Goal: Task Accomplishment & Management: Manage account settings

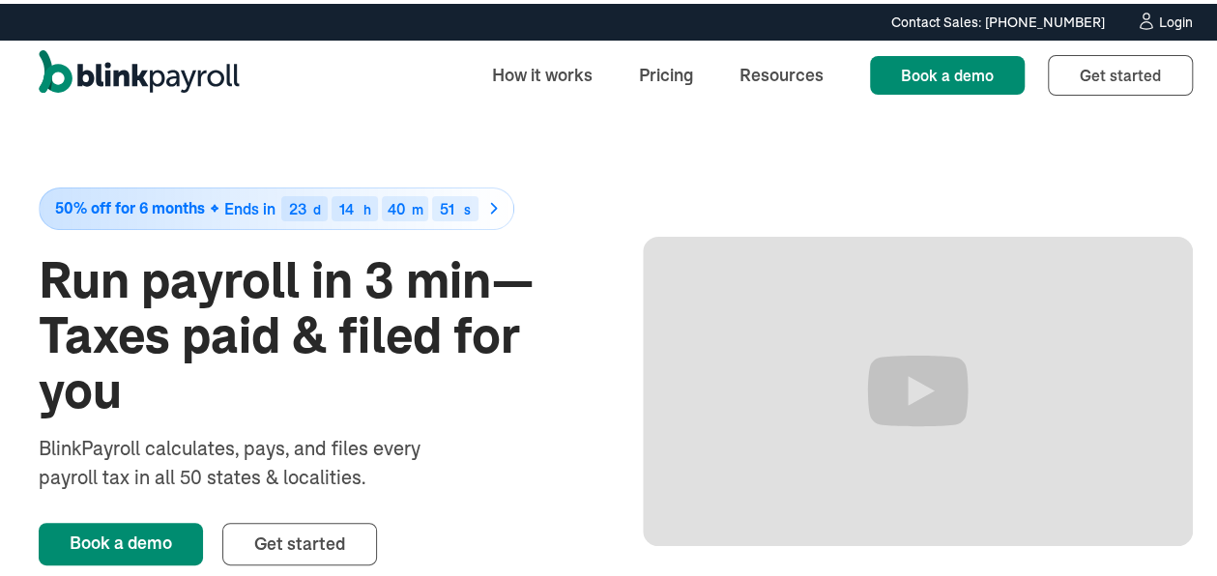
click at [1159, 14] on div "Login" at bounding box center [1176, 19] width 34 height 14
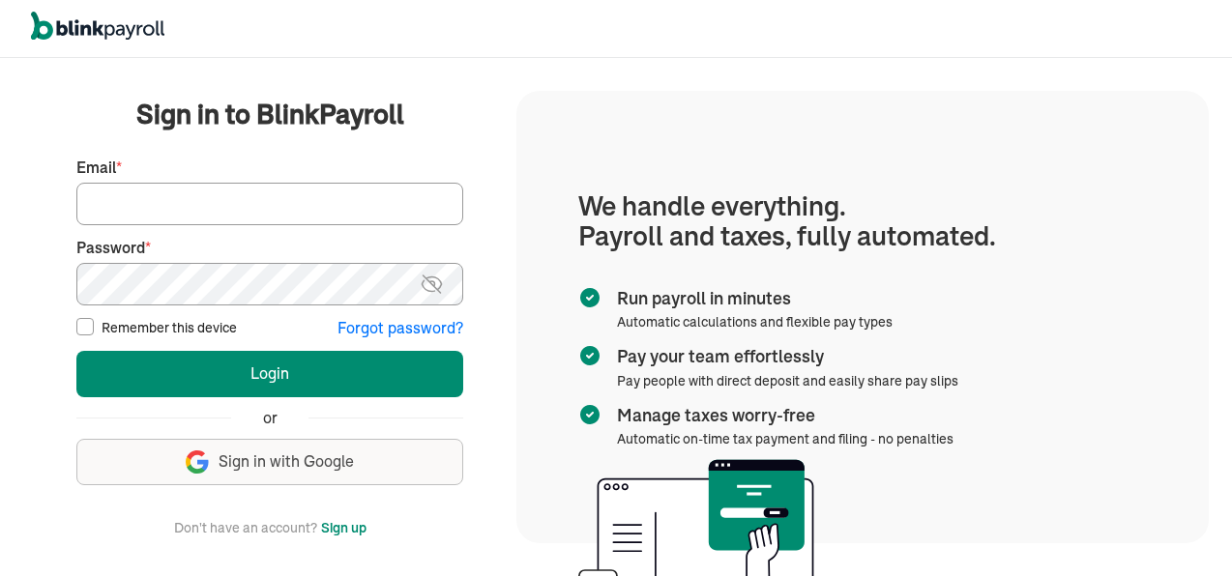
click at [119, 208] on input "Email *" at bounding box center [269, 204] width 387 height 43
type input "jeanromano777@gmail.com"
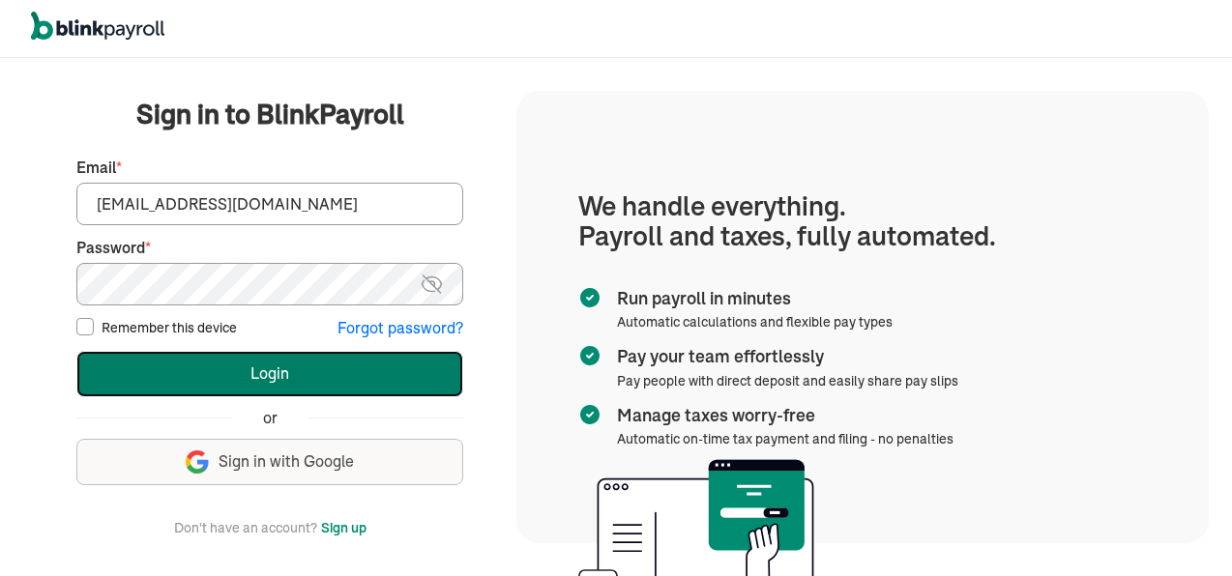
click at [251, 371] on button "Login" at bounding box center [269, 374] width 387 height 46
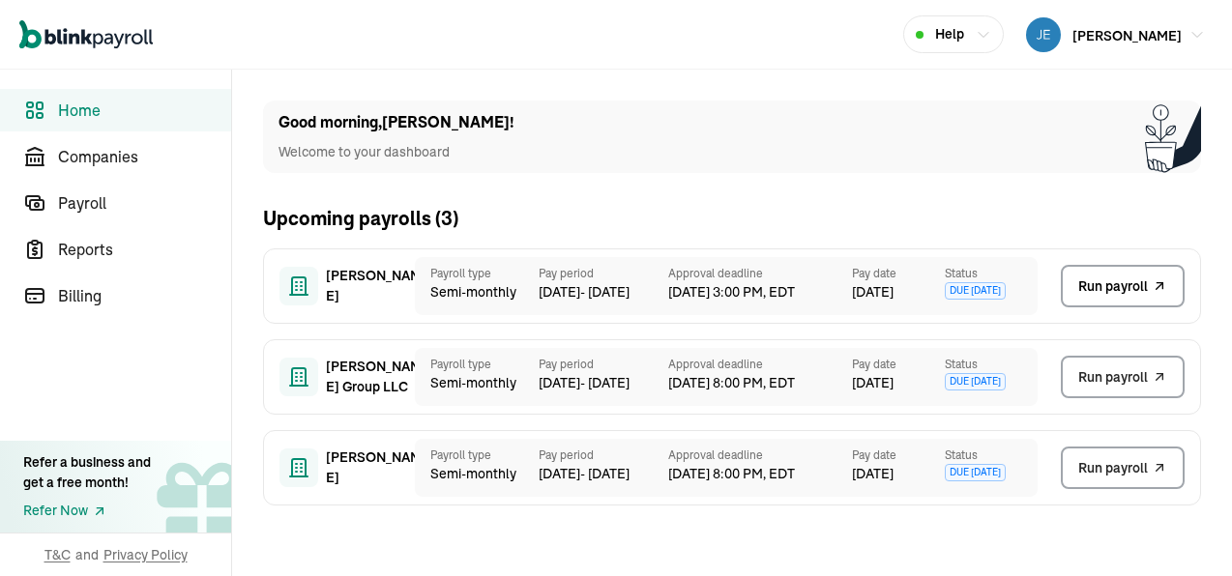
click at [1114, 283] on span "Run payroll" at bounding box center [1113, 286] width 70 height 20
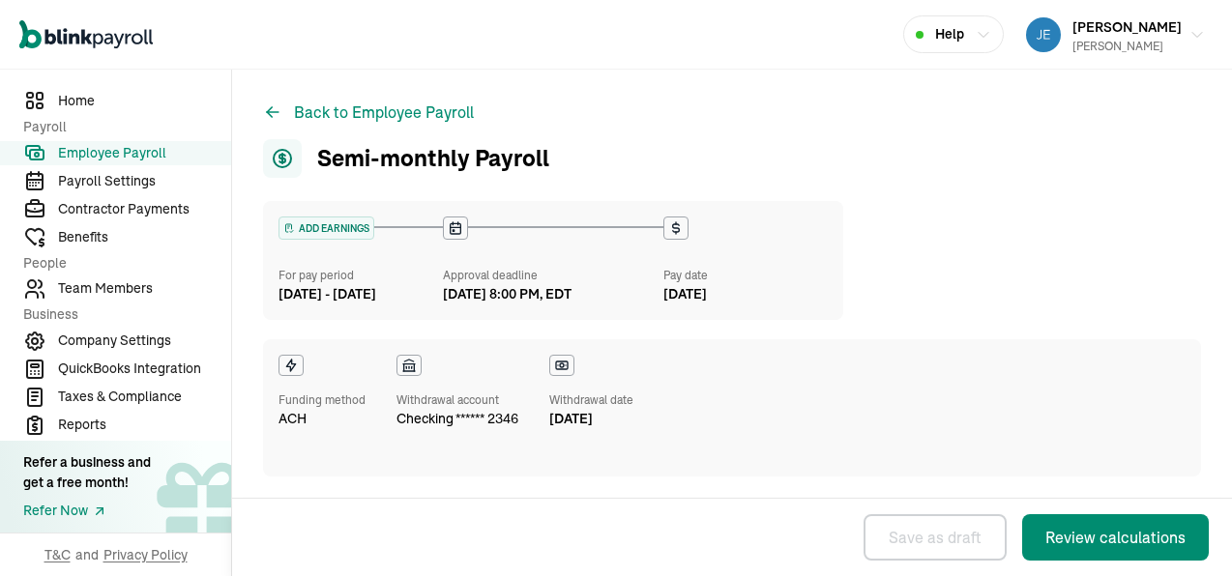
select select "direct_deposit"
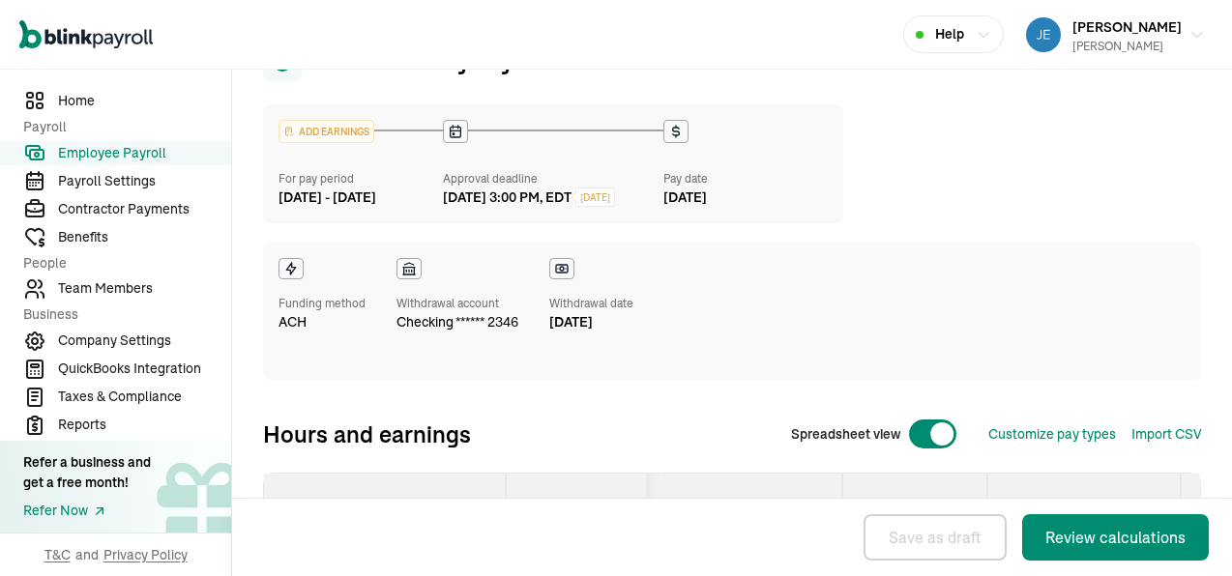
scroll to position [193, 0]
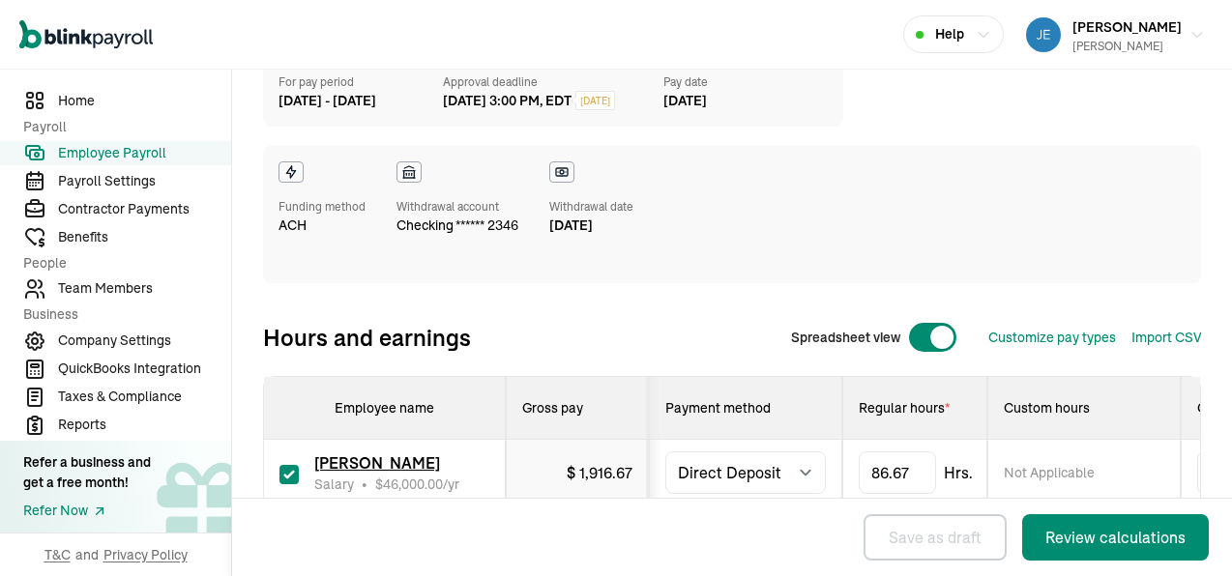
click at [1117, 274] on div "Funding method ACH Withdrawal account checking ****** 2346 Withdrawal date Sep …" at bounding box center [732, 214] width 938 height 137
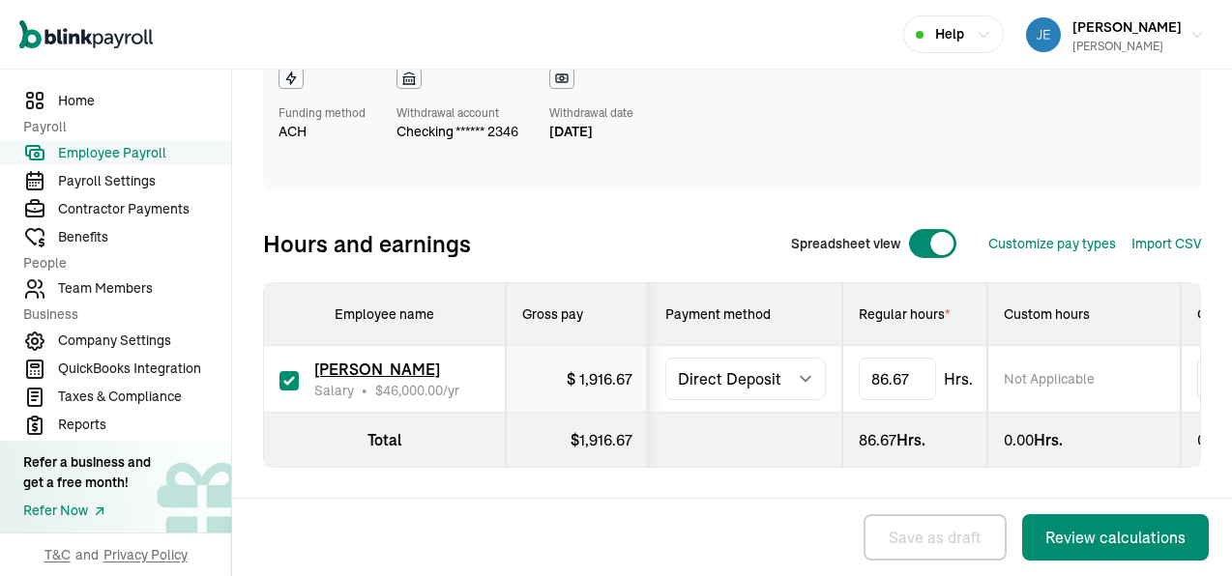
scroll to position [320, 0]
click at [1189, 28] on icon "button" at bounding box center [1196, 35] width 15 height 15
drag, startPoint x: 742, startPoint y: 480, endPoint x: 808, endPoint y: 441, distance: 76.8
click at [737, 478] on div "ADD EARNINGS For pay period Aug 25 - Sep 10, 2025 Approval deadline Sep 10, 202…" at bounding box center [732, 229] width 938 height 631
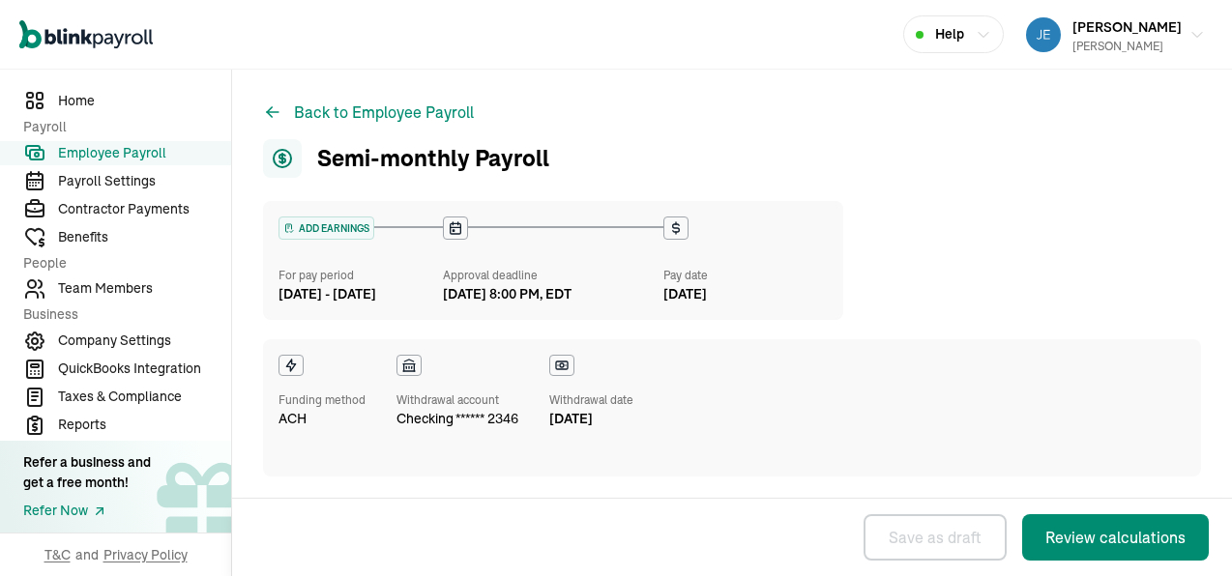
select select "direct_deposit"
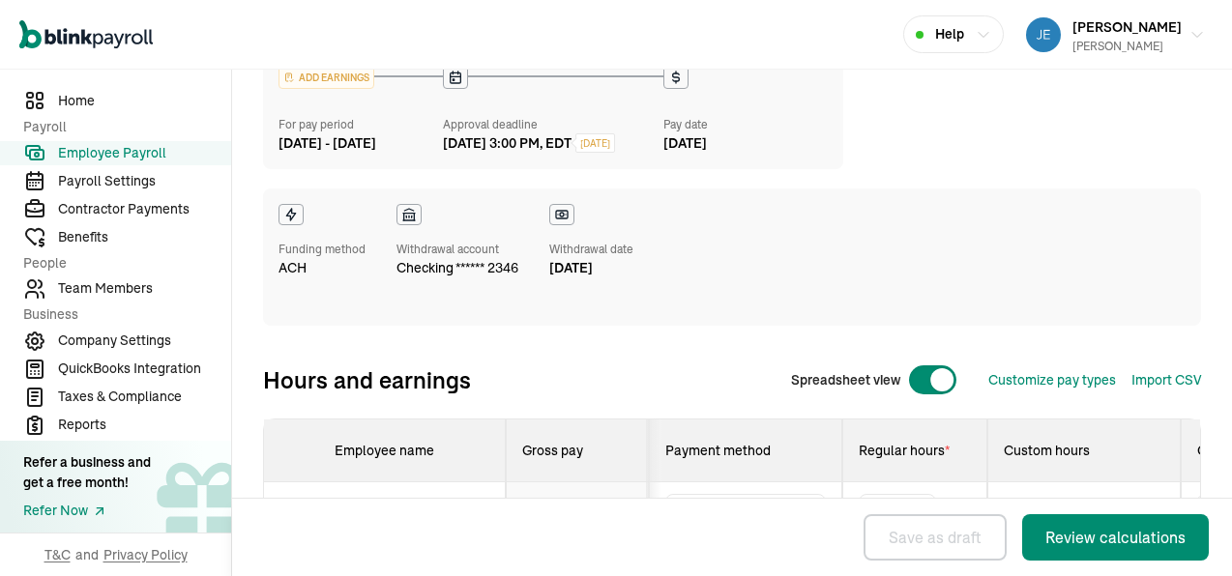
scroll to position [193, 0]
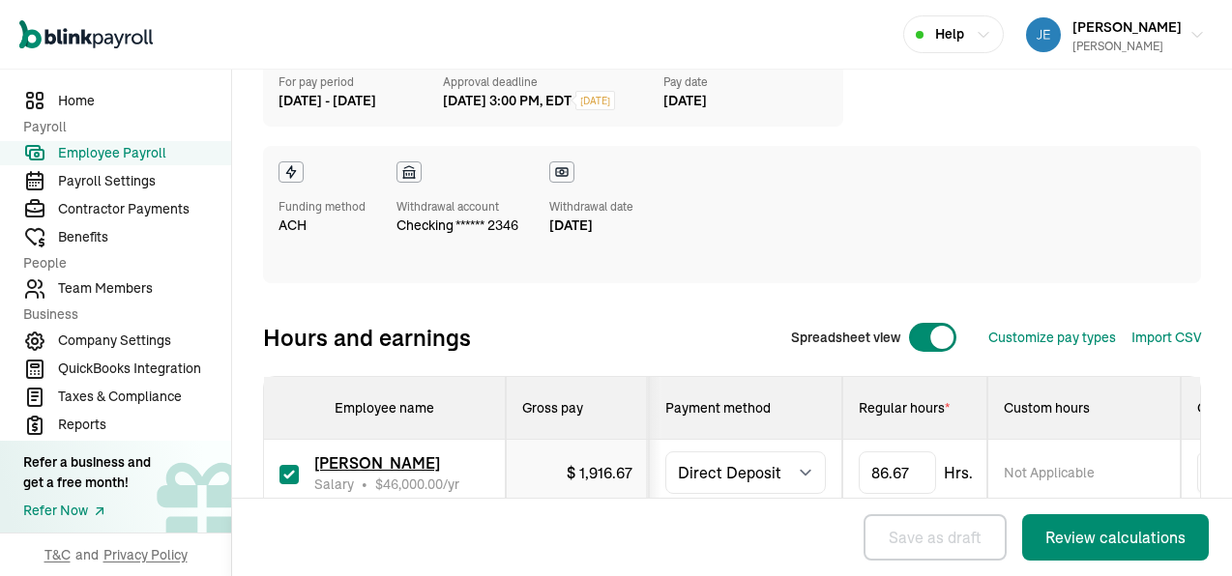
click at [1117, 274] on div "Funding method ACH Withdrawal account checking ****** 2346 Withdrawal date Sep …" at bounding box center [732, 214] width 938 height 137
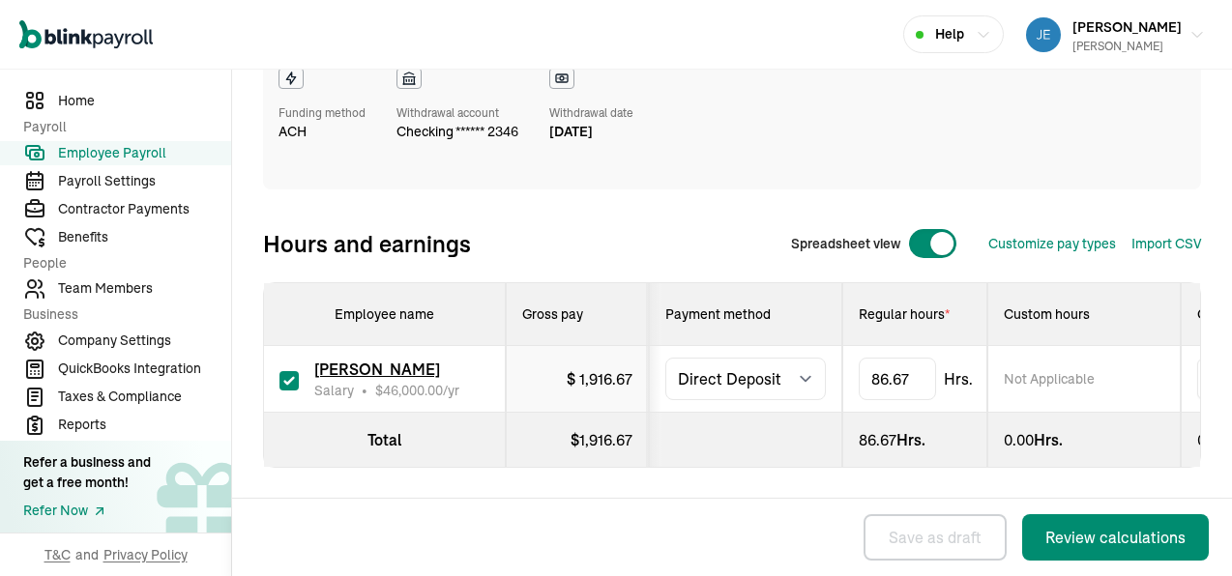
scroll to position [320, 0]
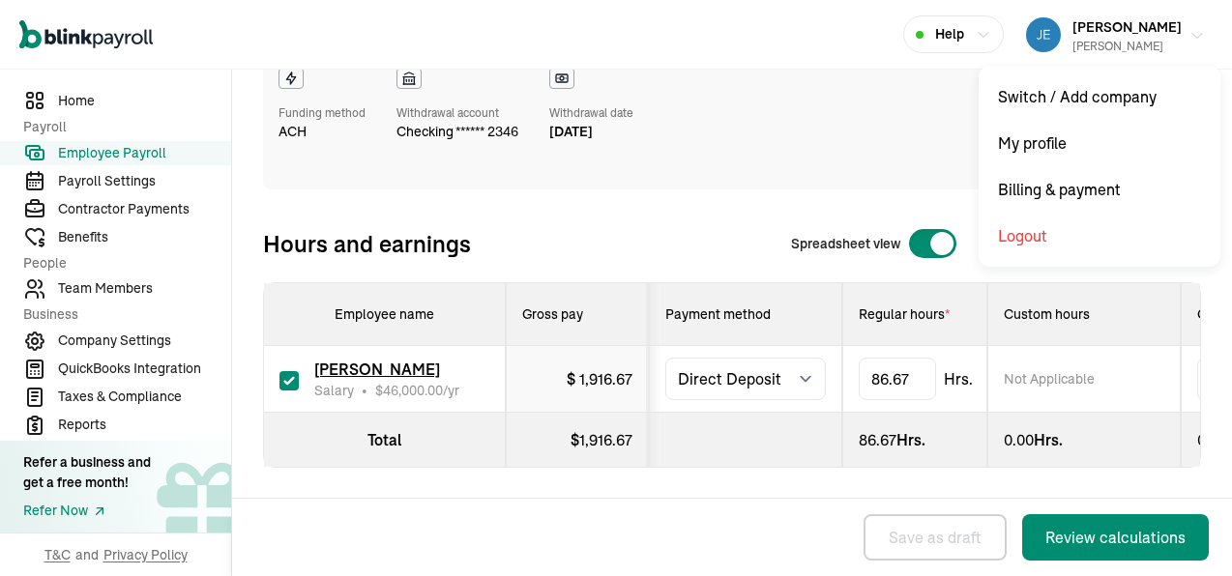
click at [1189, 28] on icon "button" at bounding box center [1196, 35] width 15 height 15
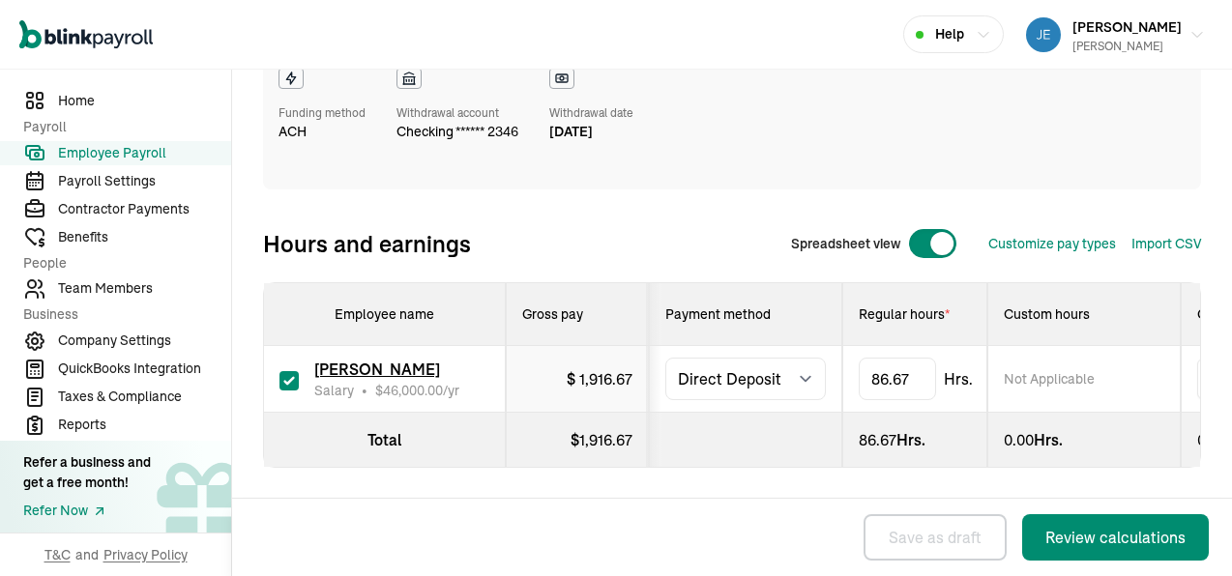
drag, startPoint x: 742, startPoint y: 480, endPoint x: 808, endPoint y: 441, distance: 76.8
click at [737, 478] on div "ADD EARNINGS For pay period Aug 25 - Sep 10, 2025 Approval deadline Sep 10, 202…" at bounding box center [732, 229] width 938 height 631
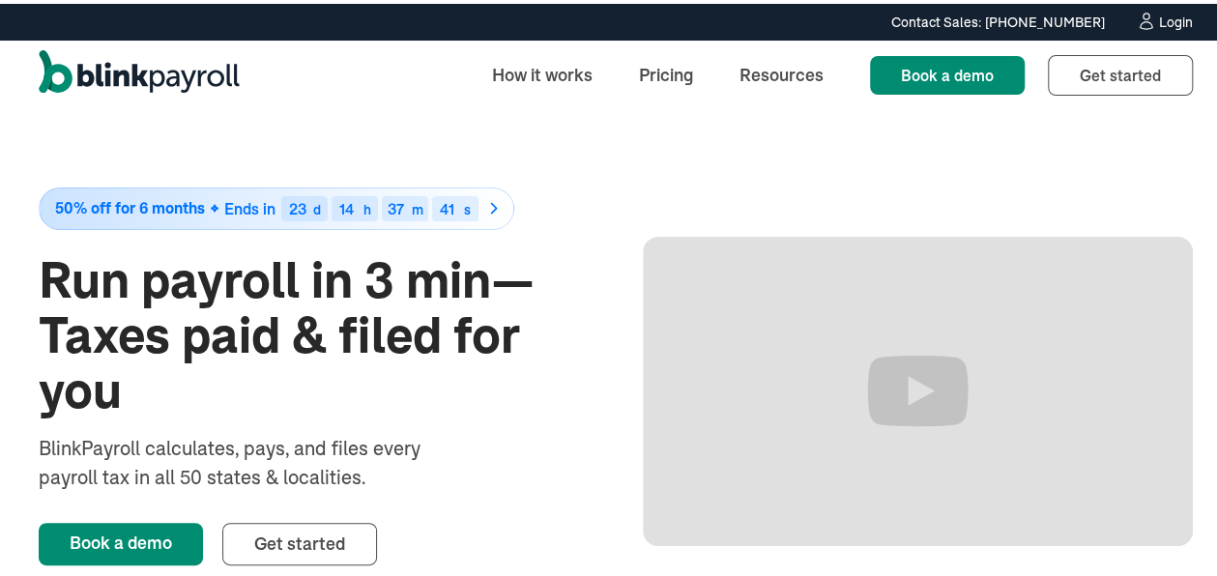
click at [1177, 20] on div "Contact Sales: [PHONE_NUMBER] Contact Sales: [PHONE_NUMBER] Login" at bounding box center [616, 18] width 1232 height 21
click at [1159, 16] on div "Login" at bounding box center [1176, 19] width 34 height 14
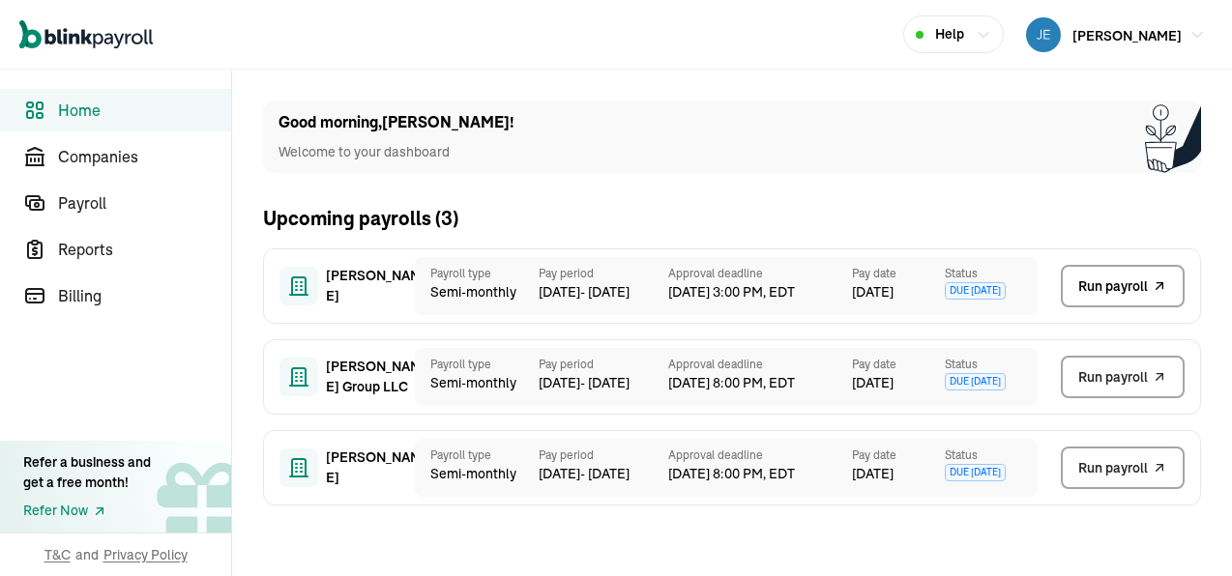
click at [1116, 283] on span "Run payroll" at bounding box center [1113, 286] width 70 height 20
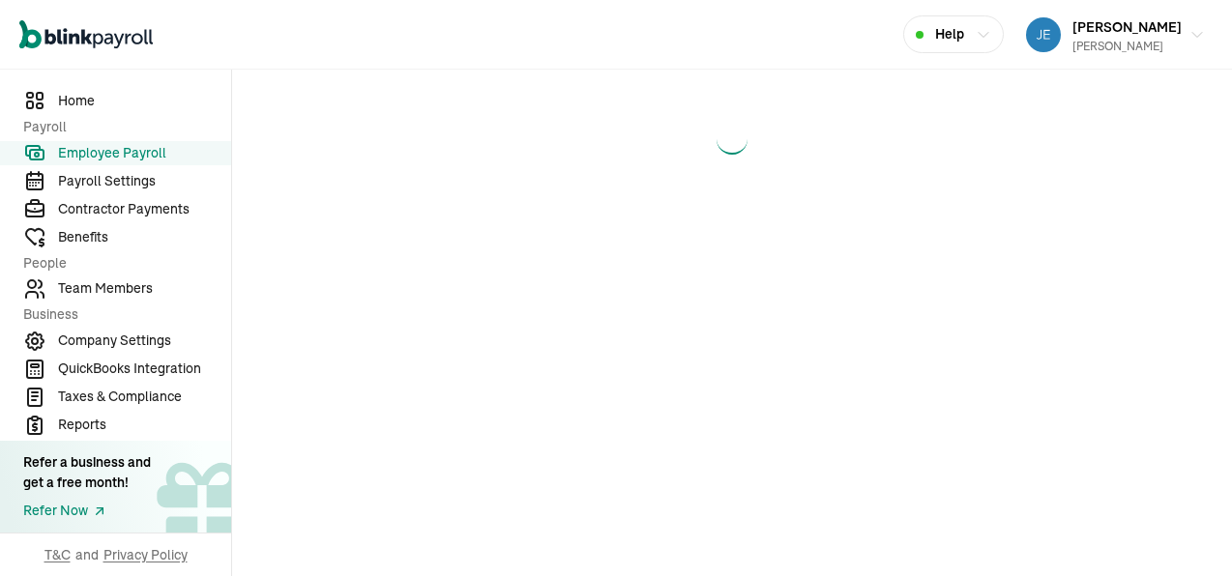
select select "direct_deposit"
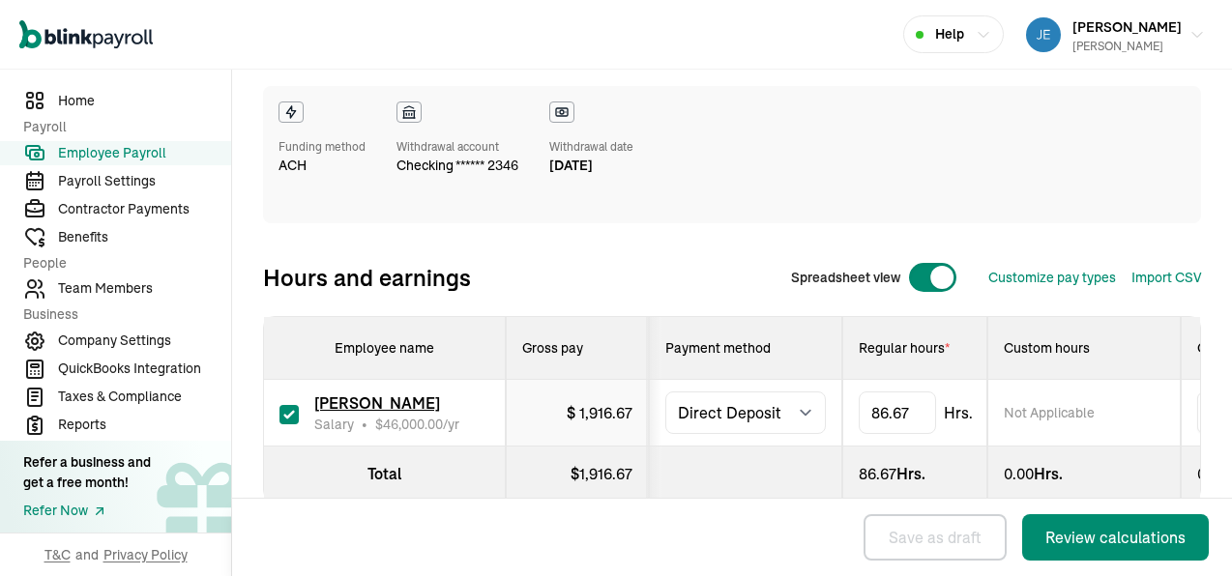
scroll to position [223, 0]
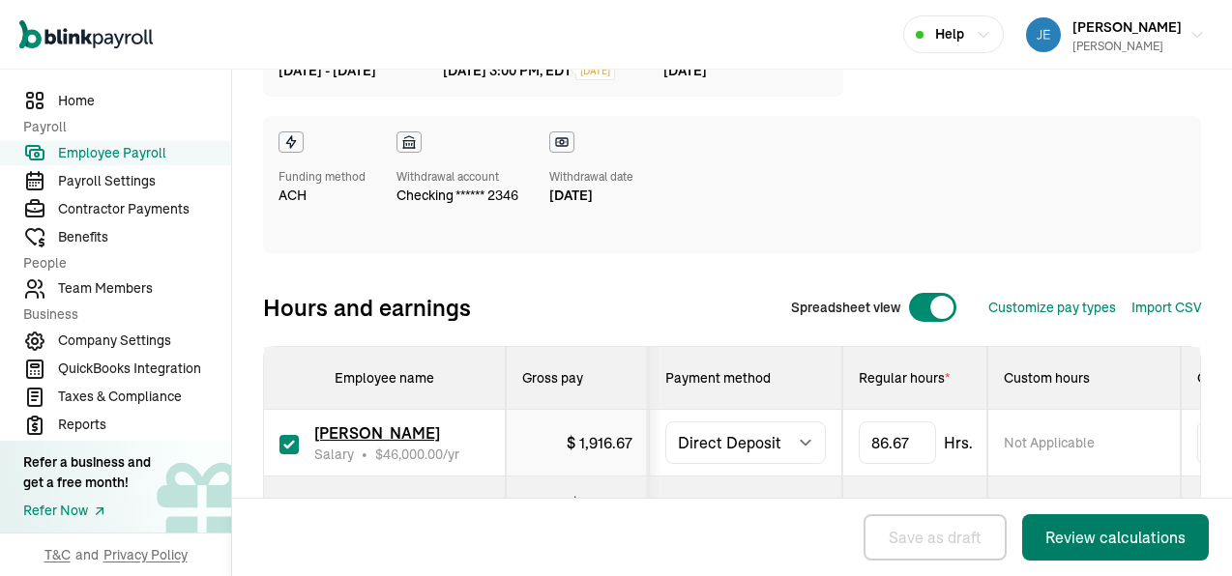
click at [1086, 534] on div "Review calculations" at bounding box center [1115, 537] width 140 height 23
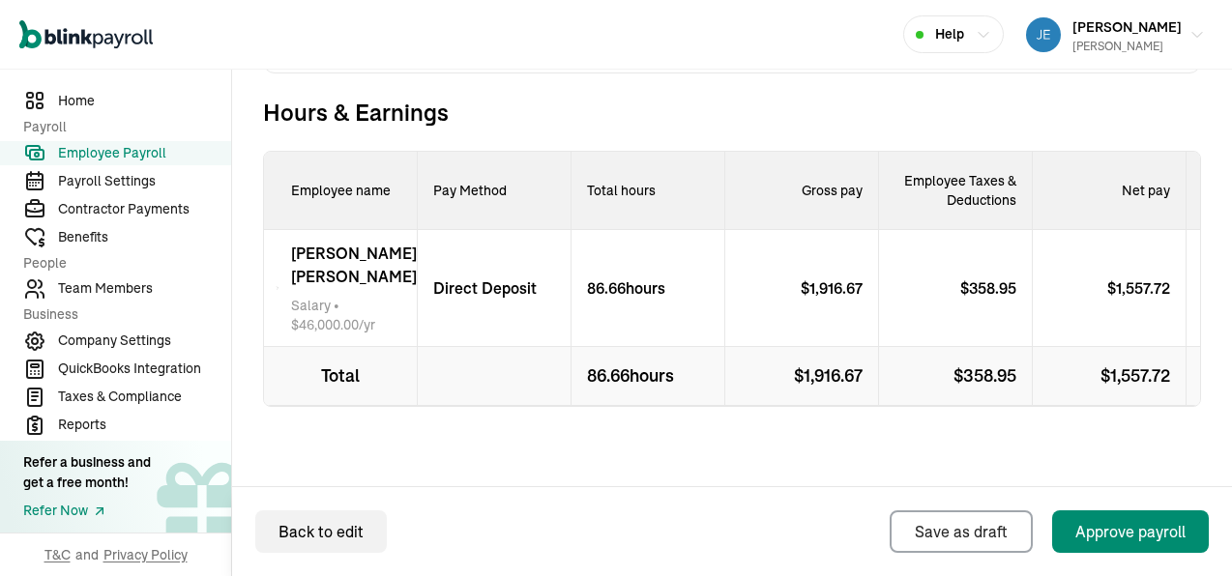
scroll to position [719, 0]
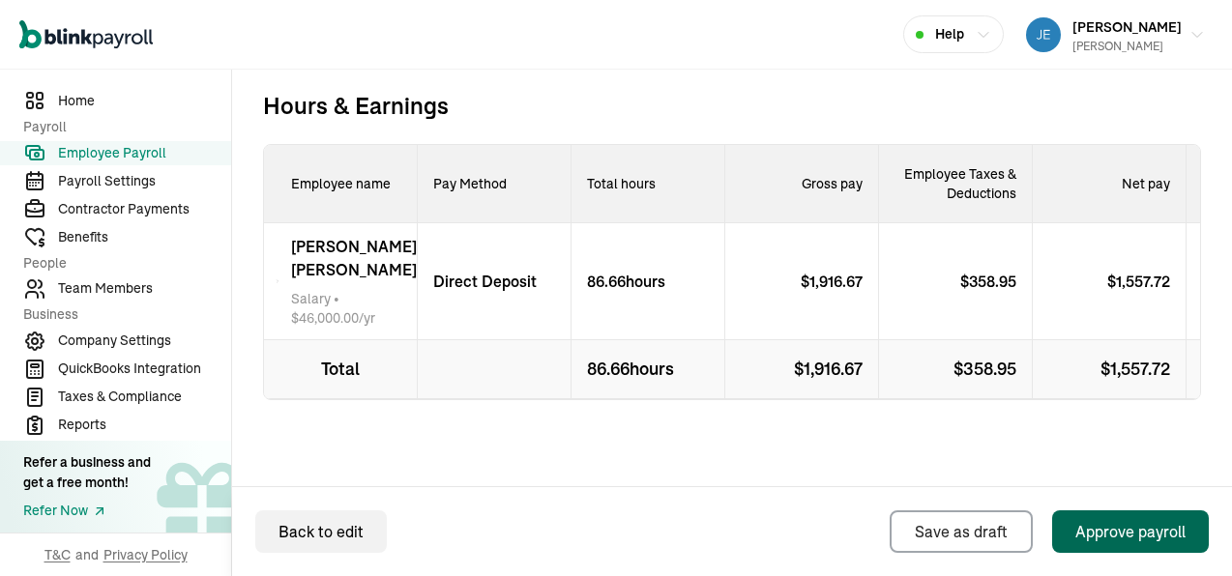
click at [1122, 531] on div "Approve payroll" at bounding box center [1130, 531] width 110 height 23
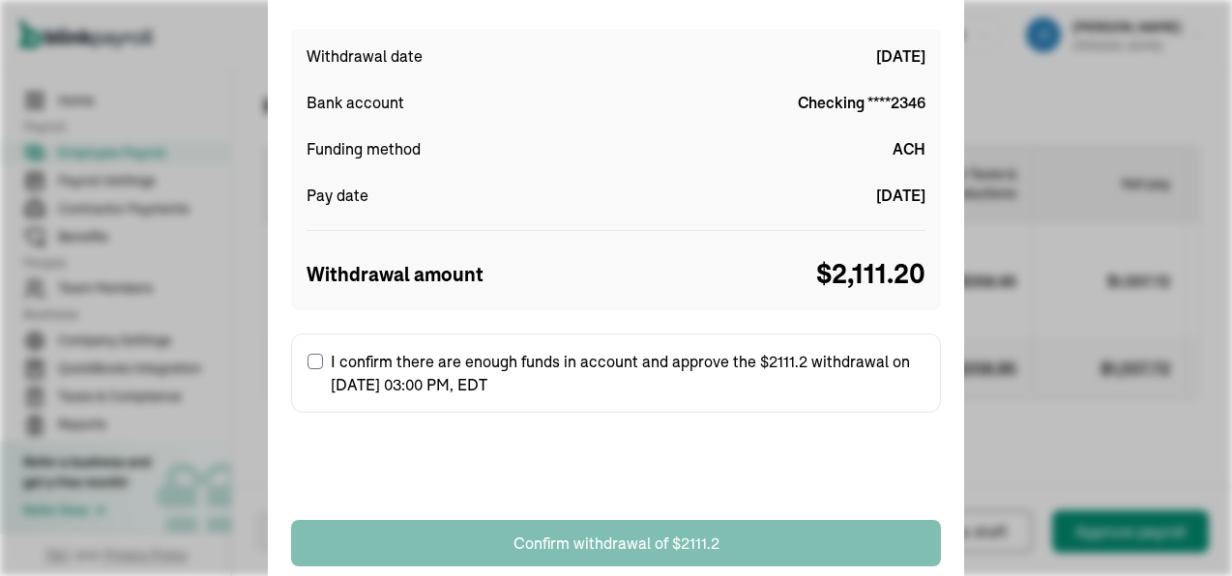
click at [312, 357] on input "I confirm there are enough funds in account and approve the $2111.2 withdrawal …" at bounding box center [314, 361] width 15 height 15
checkbox input "true"
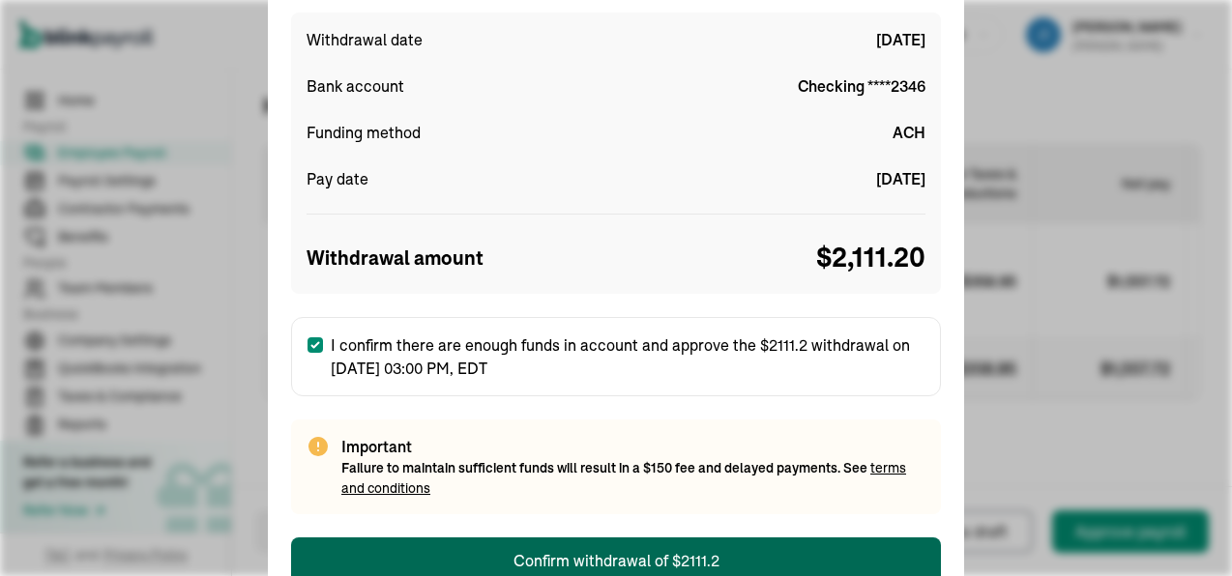
click at [761, 548] on button "Confirm withdrawal of $2111.2" at bounding box center [616, 560] width 650 height 46
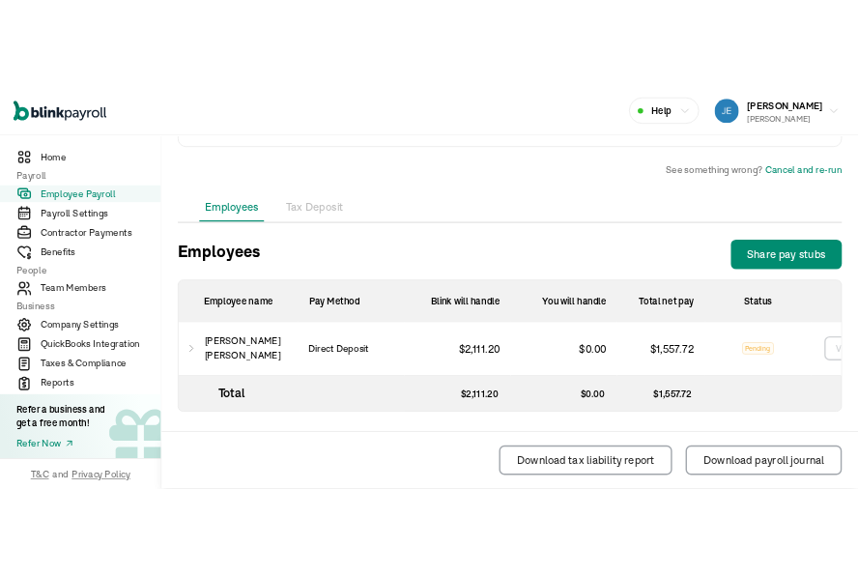
scroll to position [723, 0]
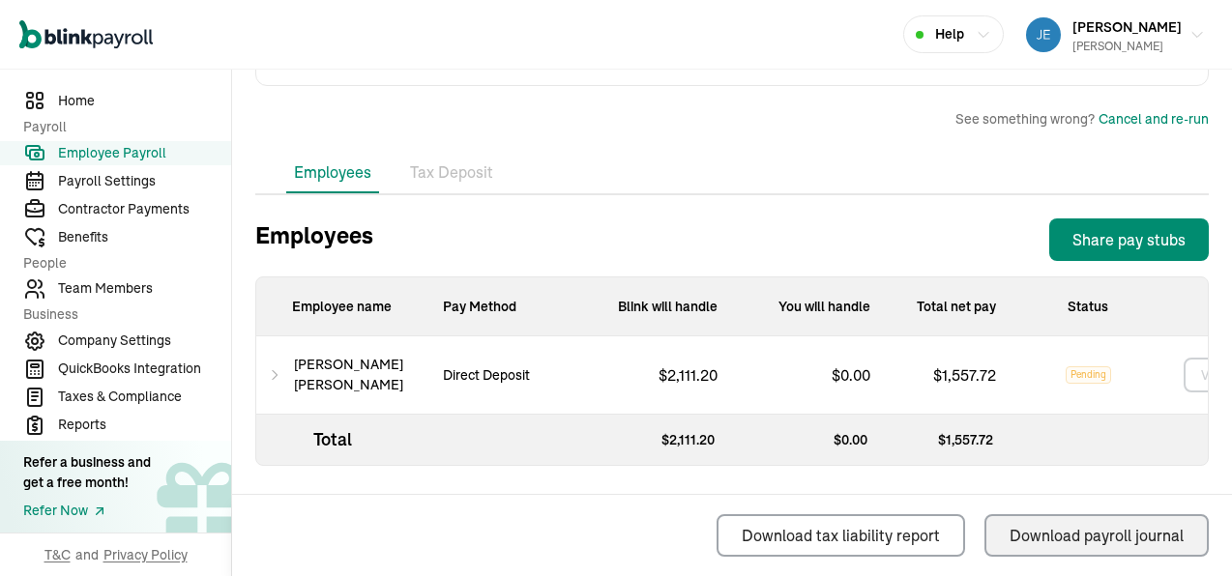
click at [1042, 529] on div "Download payroll journal" at bounding box center [1096, 535] width 174 height 23
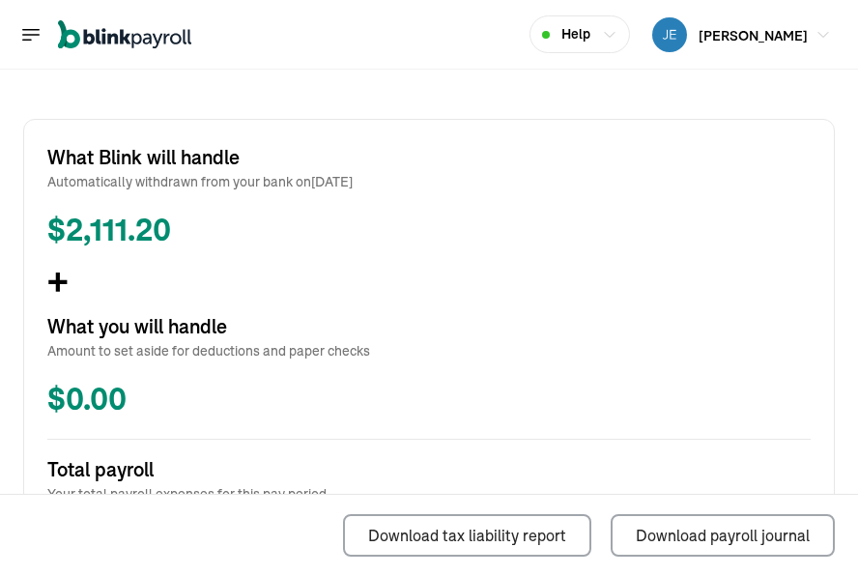
scroll to position [436, 0]
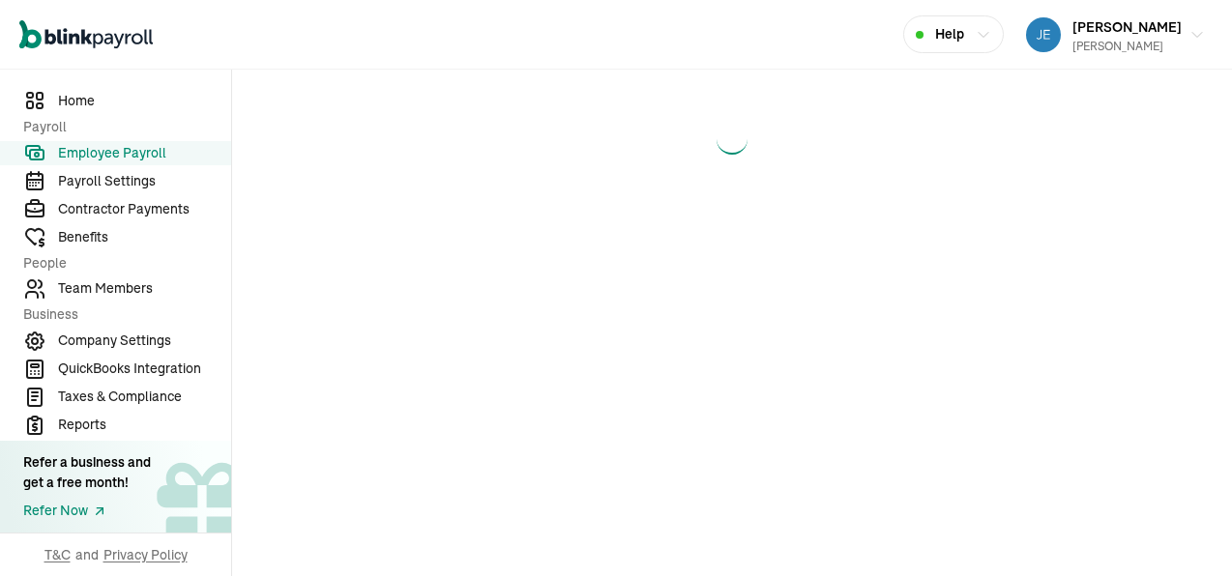
select select "direct_deposit"
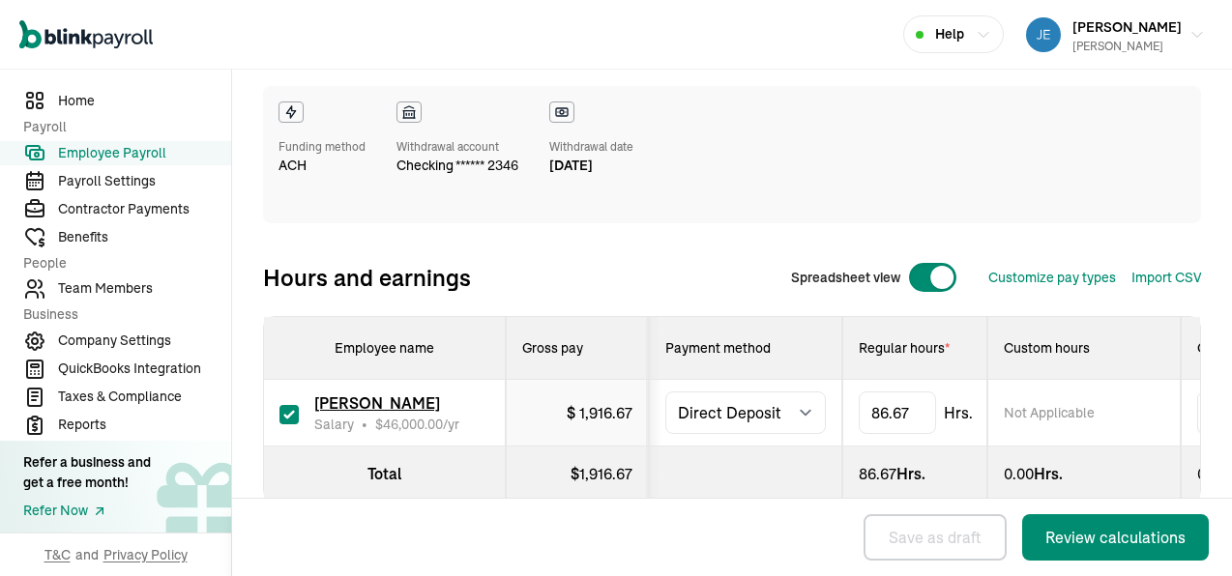
scroll to position [223, 0]
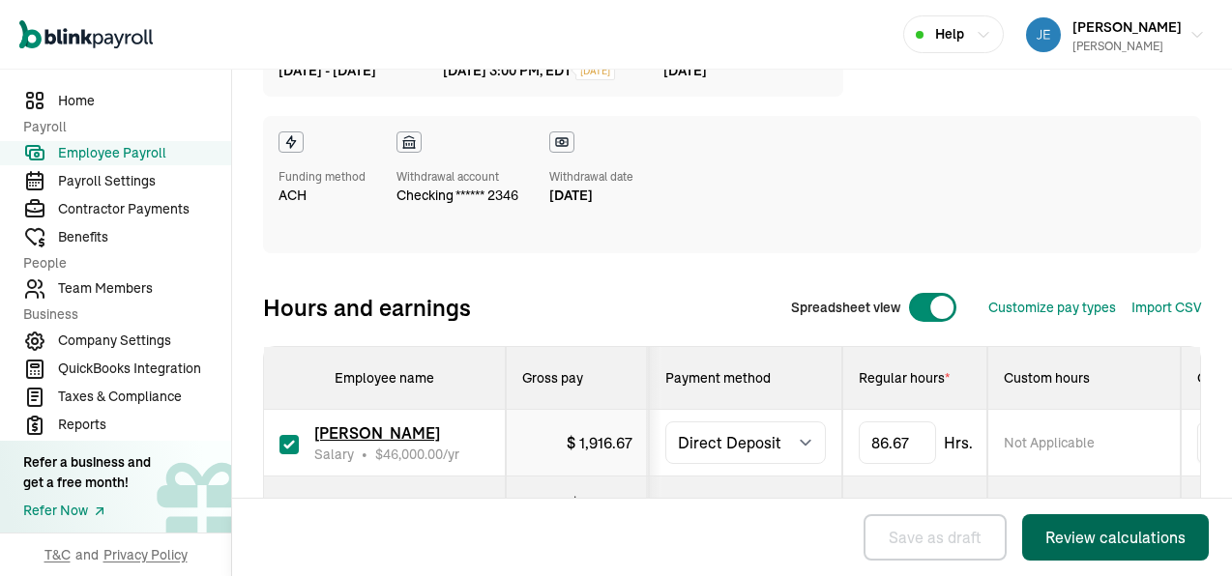
click at [1086, 534] on div "Review calculations" at bounding box center [1115, 537] width 140 height 23
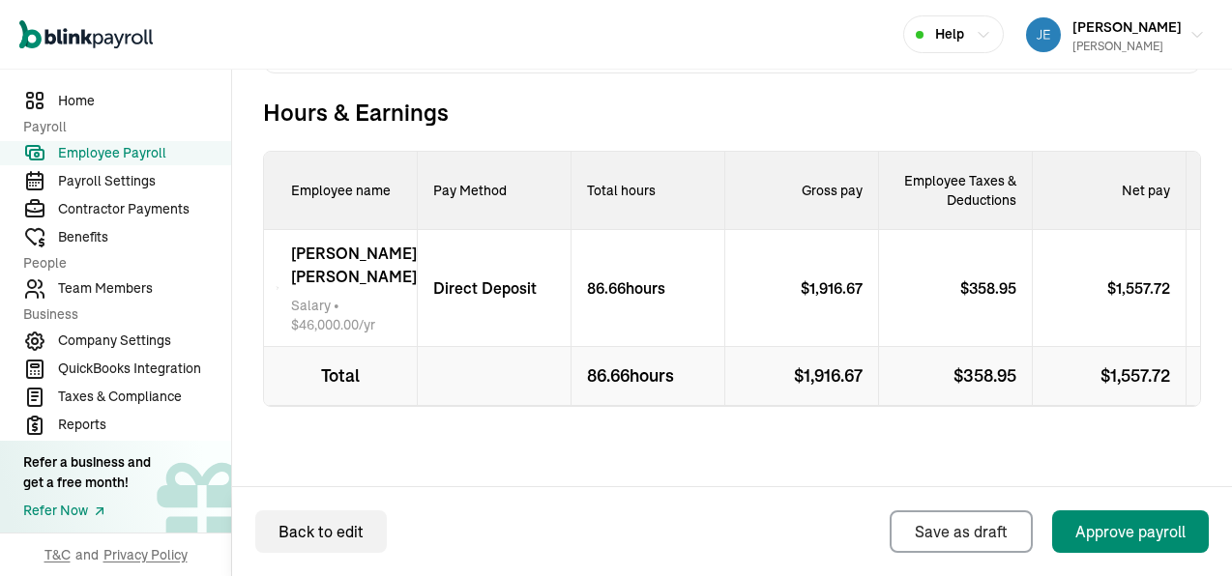
scroll to position [719, 0]
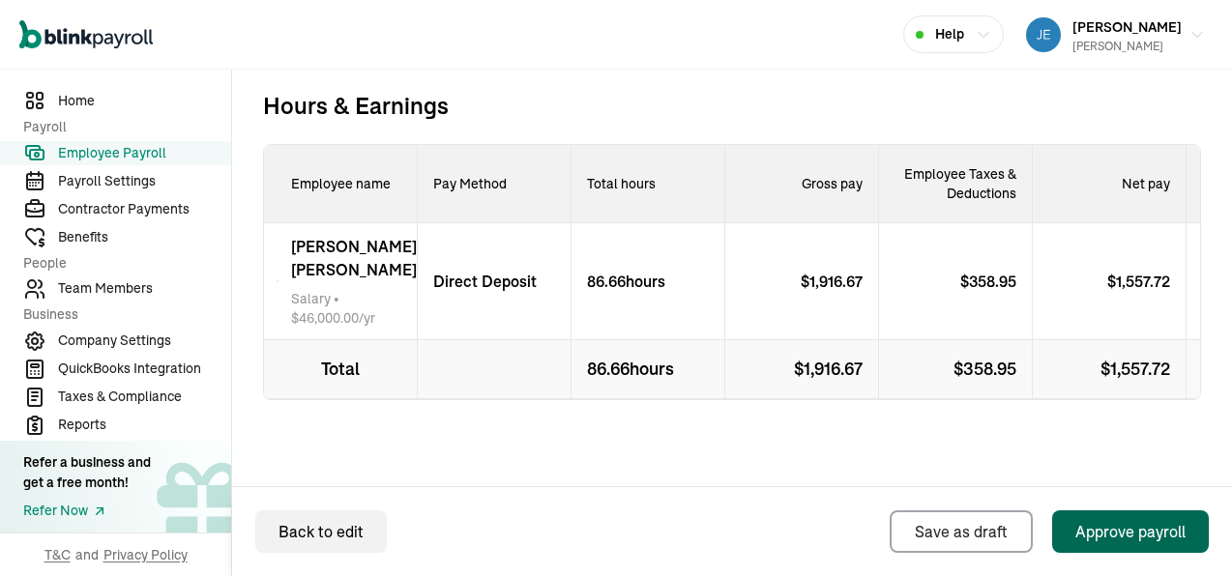
click at [1122, 531] on div "Approve payroll" at bounding box center [1130, 531] width 110 height 23
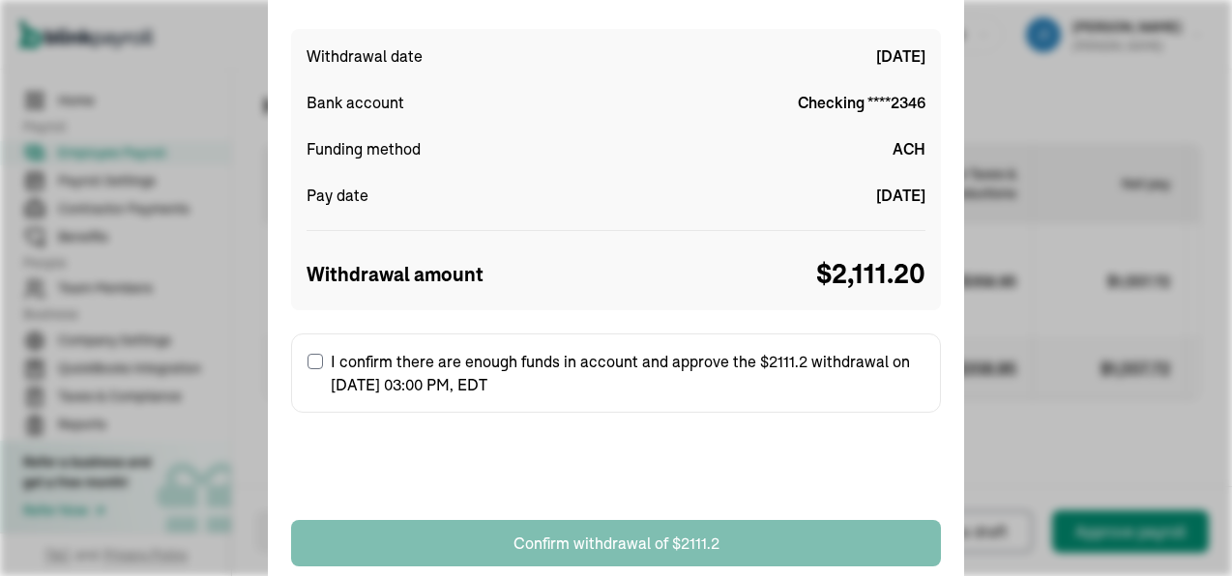
click at [312, 357] on input "I confirm there are enough funds in account and approve the $2111.2 withdrawal …" at bounding box center [314, 361] width 15 height 15
checkbox input "true"
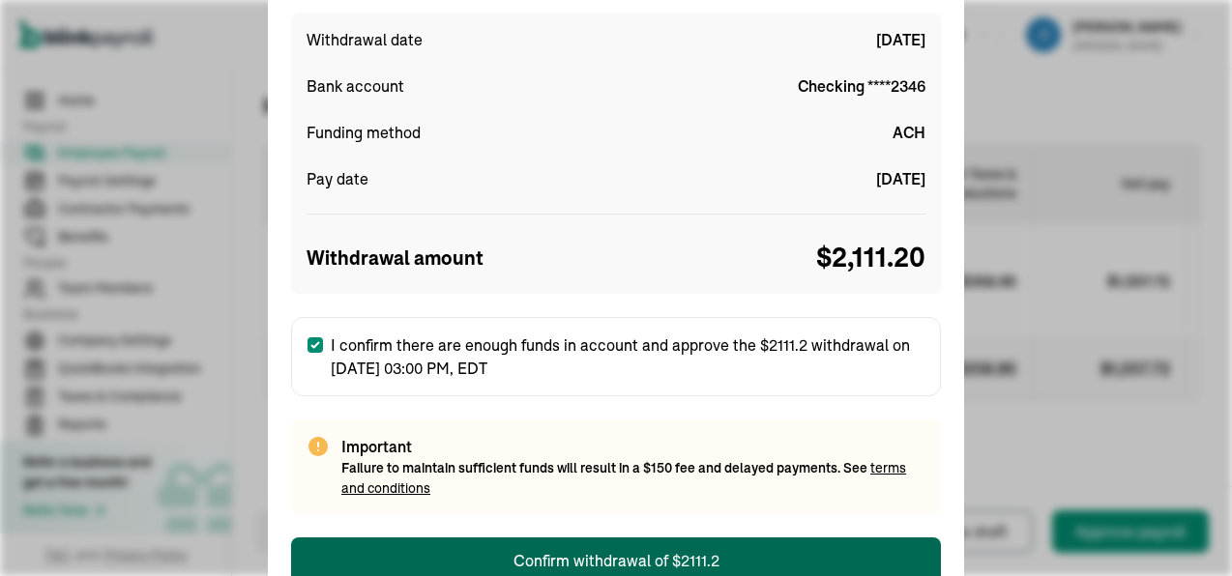
click at [761, 548] on button "Confirm withdrawal of $2111.2" at bounding box center [616, 560] width 650 height 46
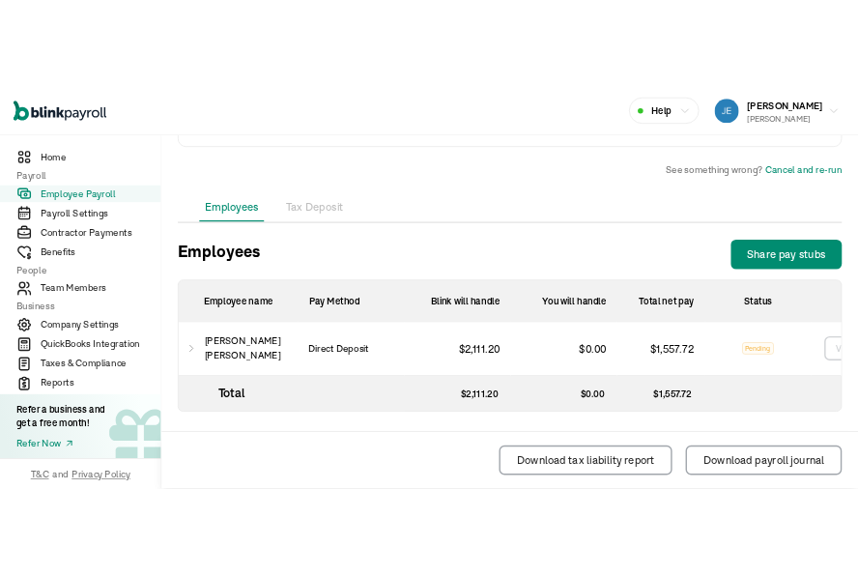
scroll to position [723, 0]
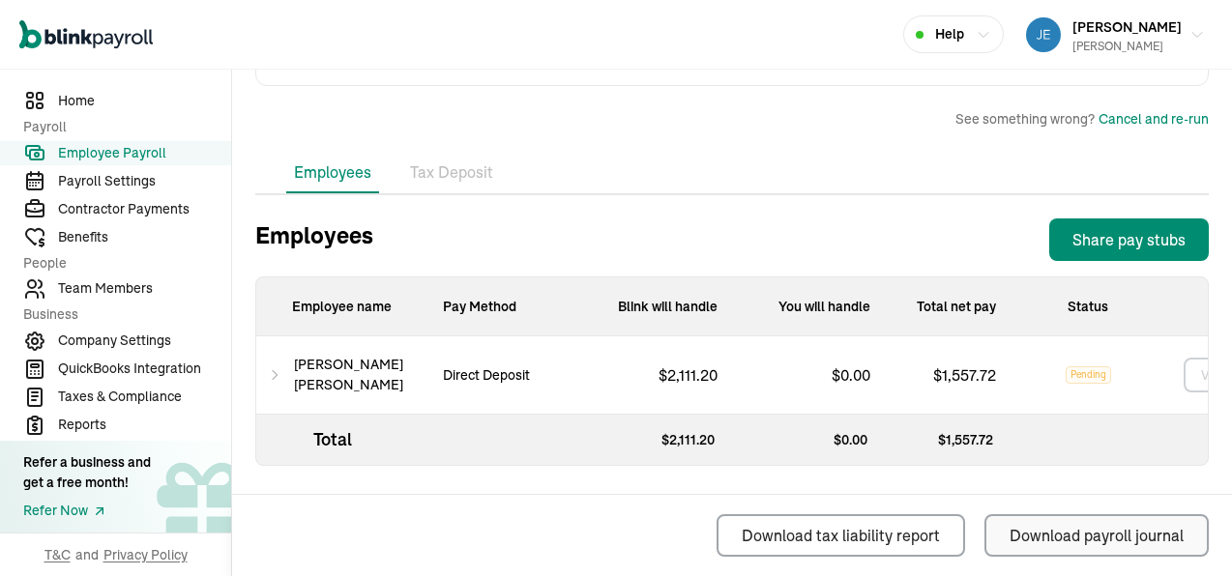
click at [1042, 529] on div "Download payroll journal" at bounding box center [1096, 535] width 174 height 23
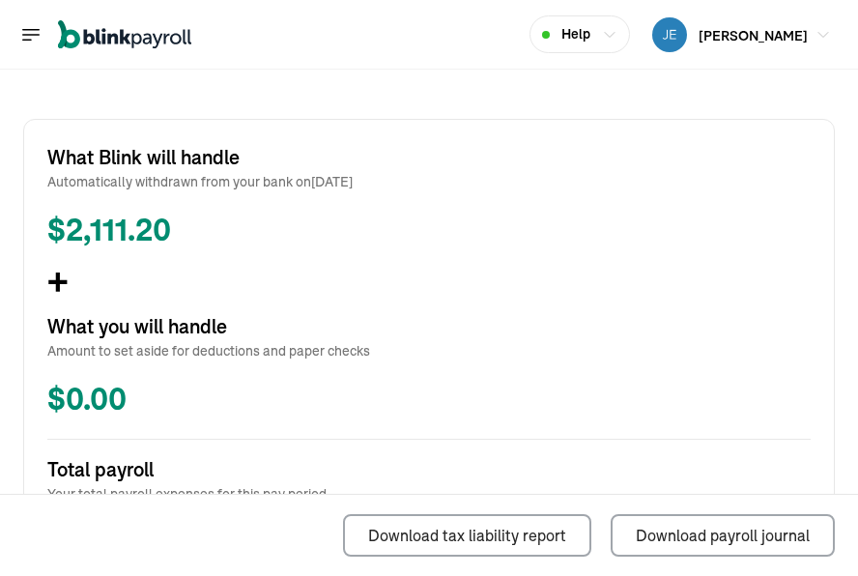
scroll to position [436, 0]
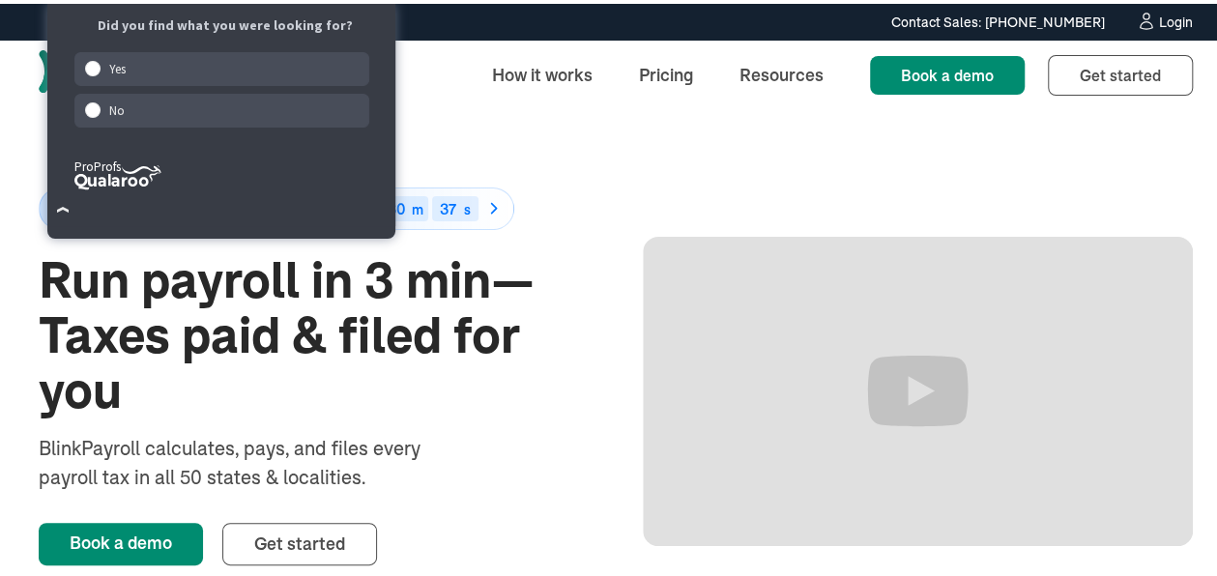
click at [1165, 17] on div "Login" at bounding box center [1176, 19] width 34 height 14
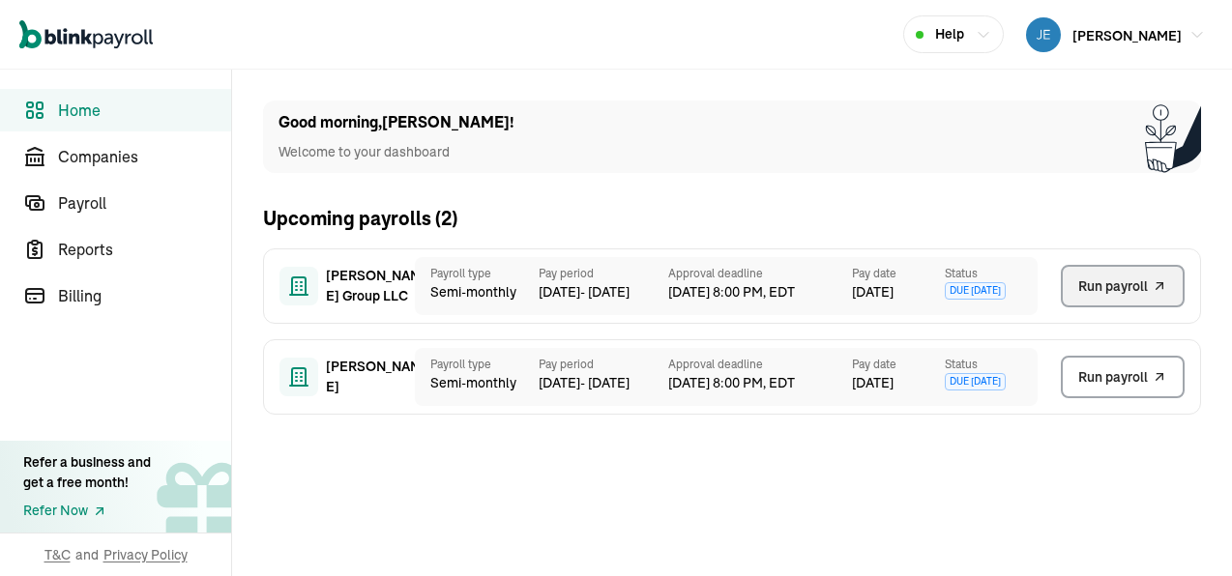
click at [1122, 282] on span "Run payroll" at bounding box center [1113, 286] width 70 height 20
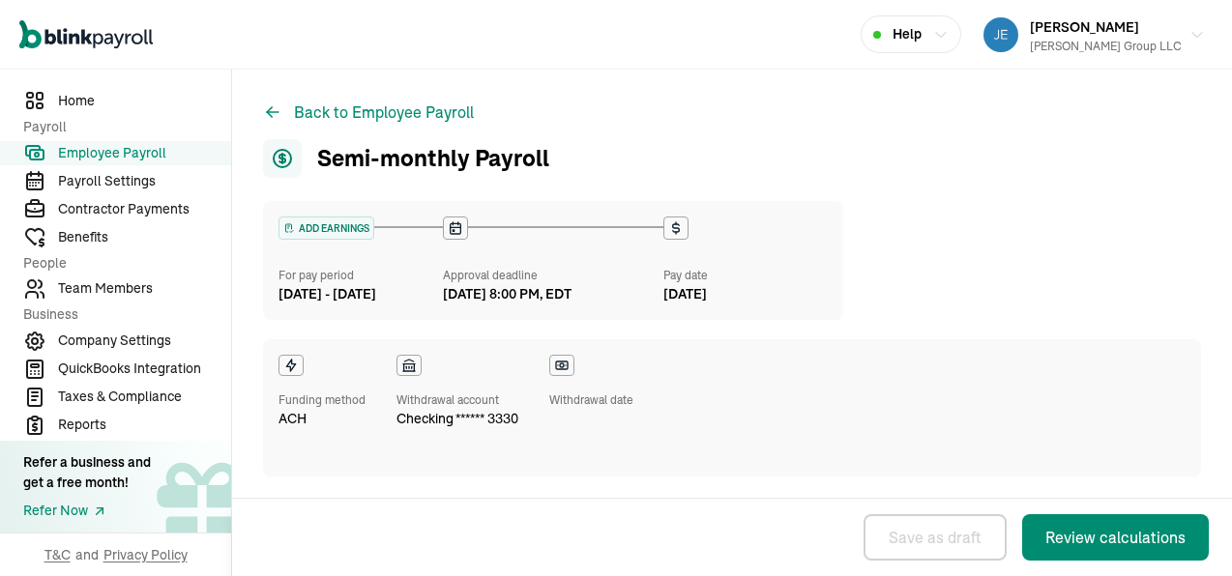
select select "direct_deposit"
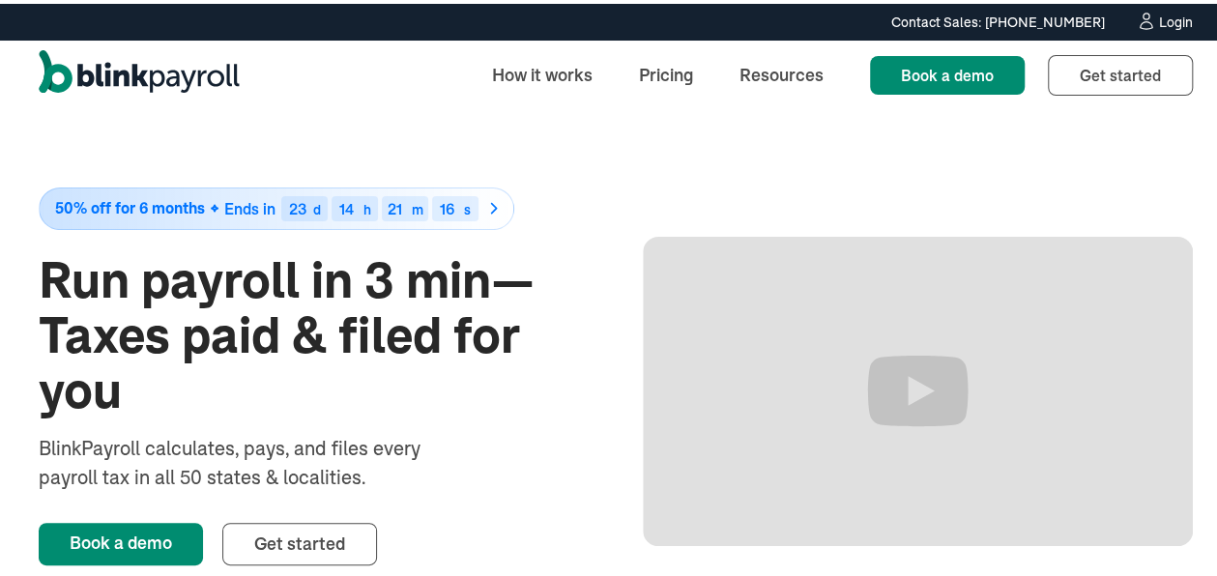
click at [1160, 14] on div "Login" at bounding box center [1176, 19] width 34 height 14
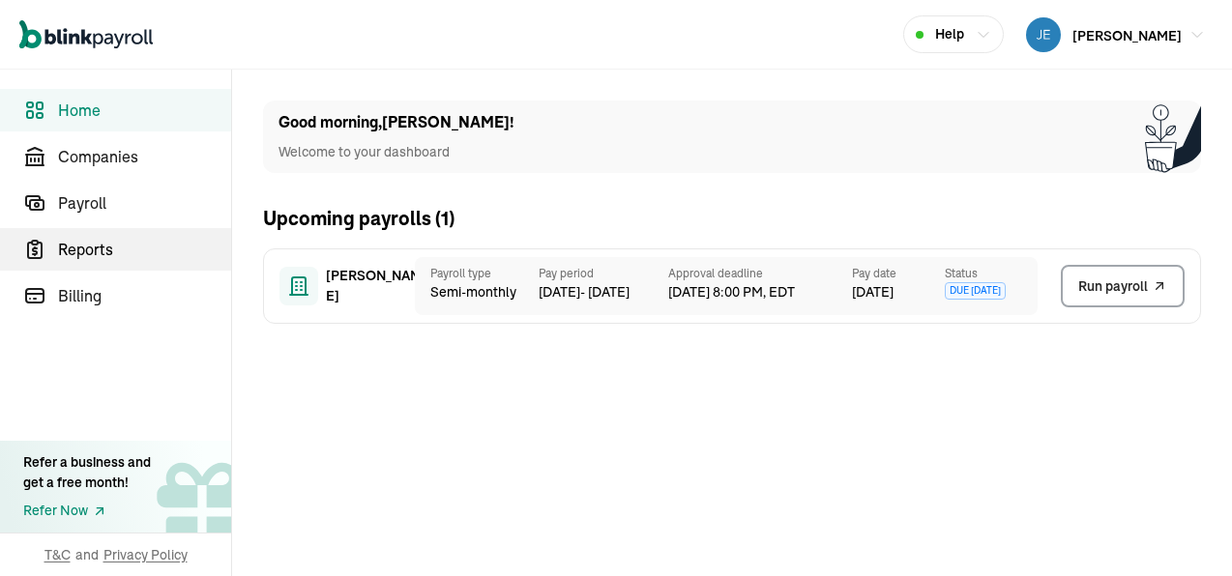
click at [83, 249] on span "Reports" at bounding box center [144, 249] width 173 height 23
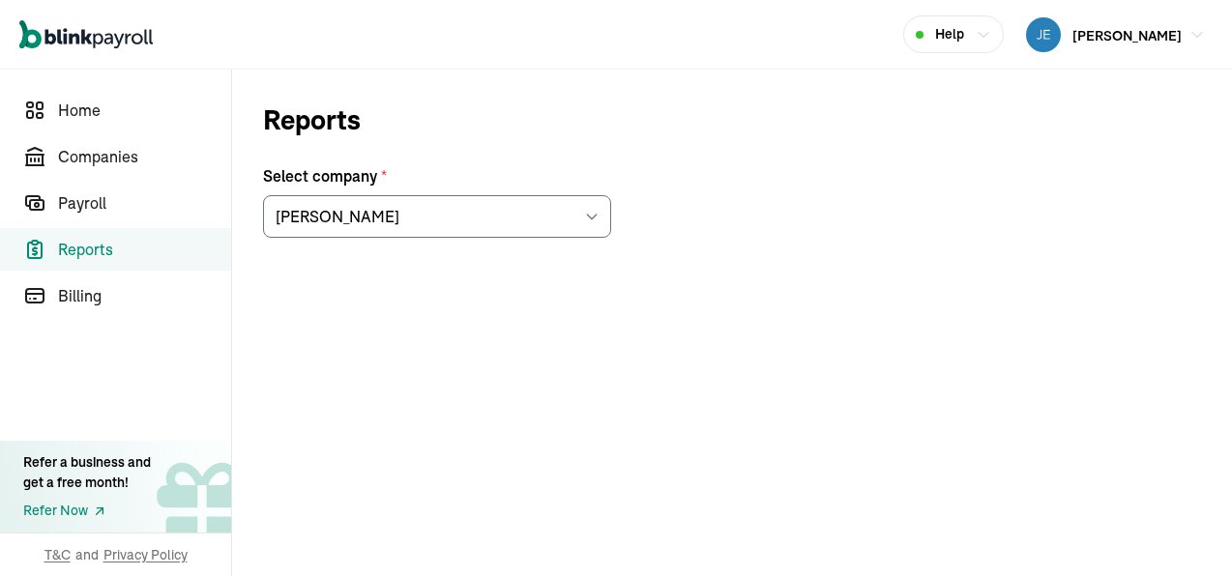
click at [594, 213] on icon at bounding box center [591, 216] width 15 height 15
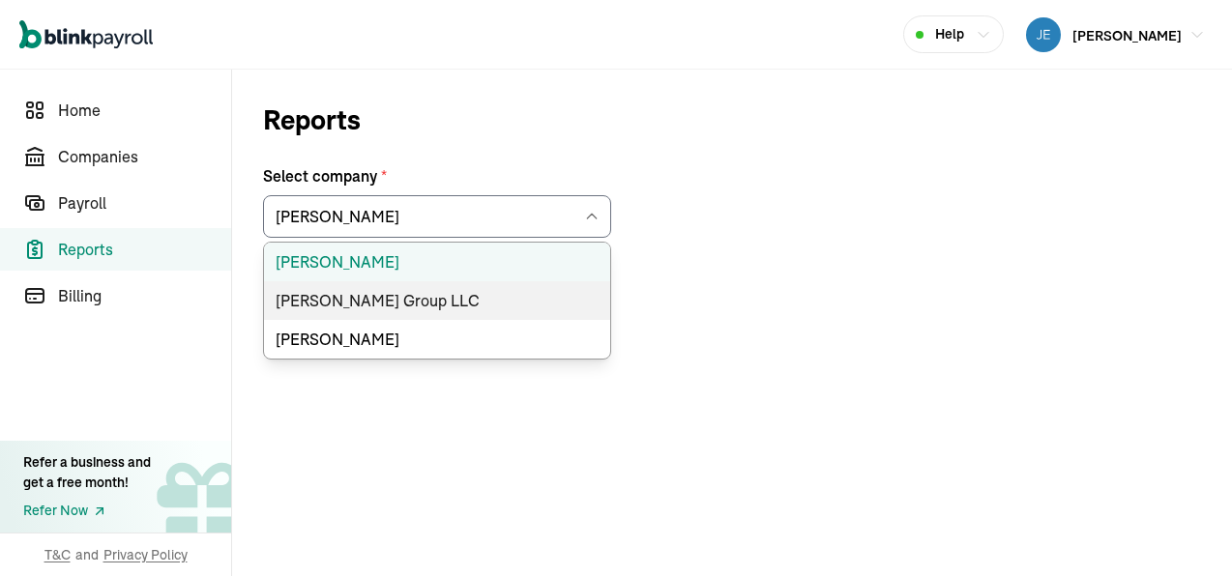
click at [454, 297] on li "[PERSON_NAME] Group LLC" at bounding box center [437, 300] width 346 height 39
type input "[PERSON_NAME] Group LLC"
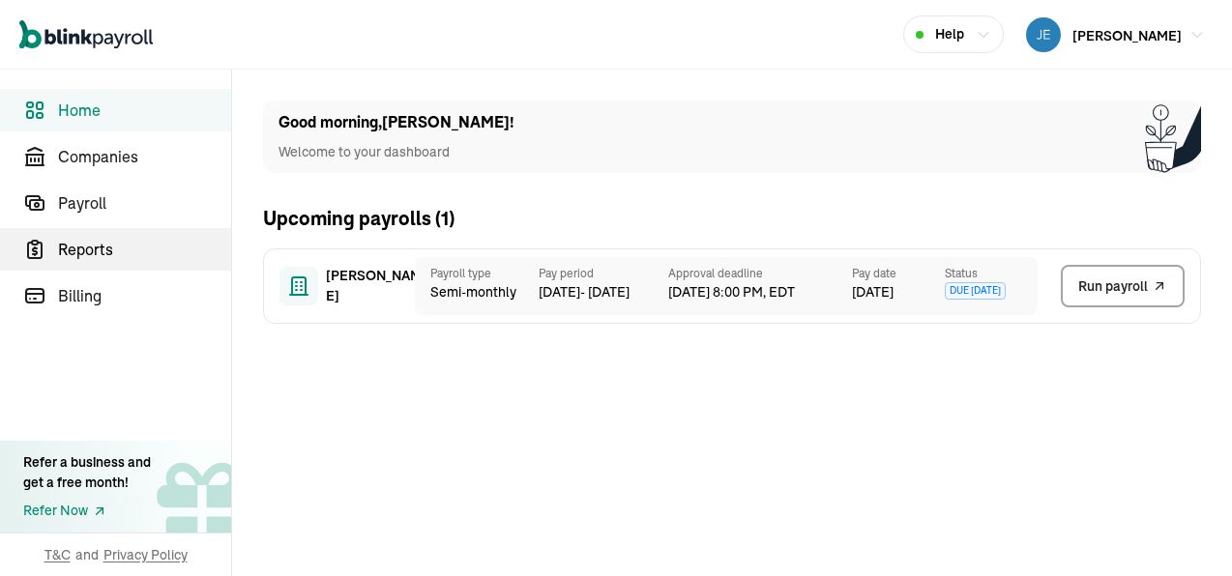
click at [83, 249] on span "Reports" at bounding box center [144, 249] width 173 height 23
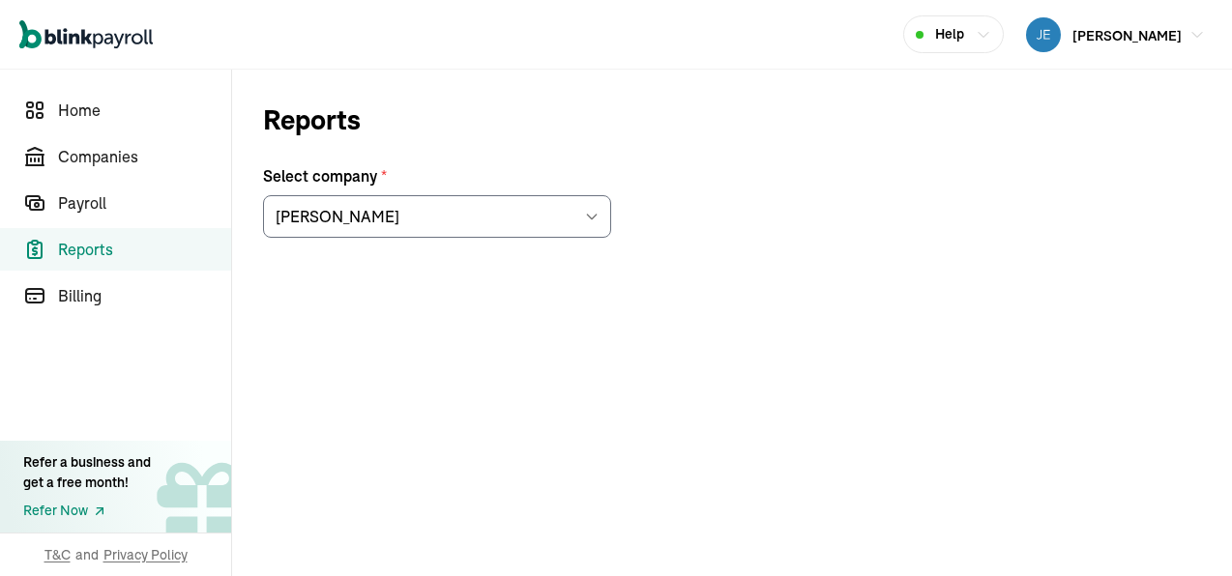
click at [594, 213] on icon at bounding box center [591, 216] width 15 height 15
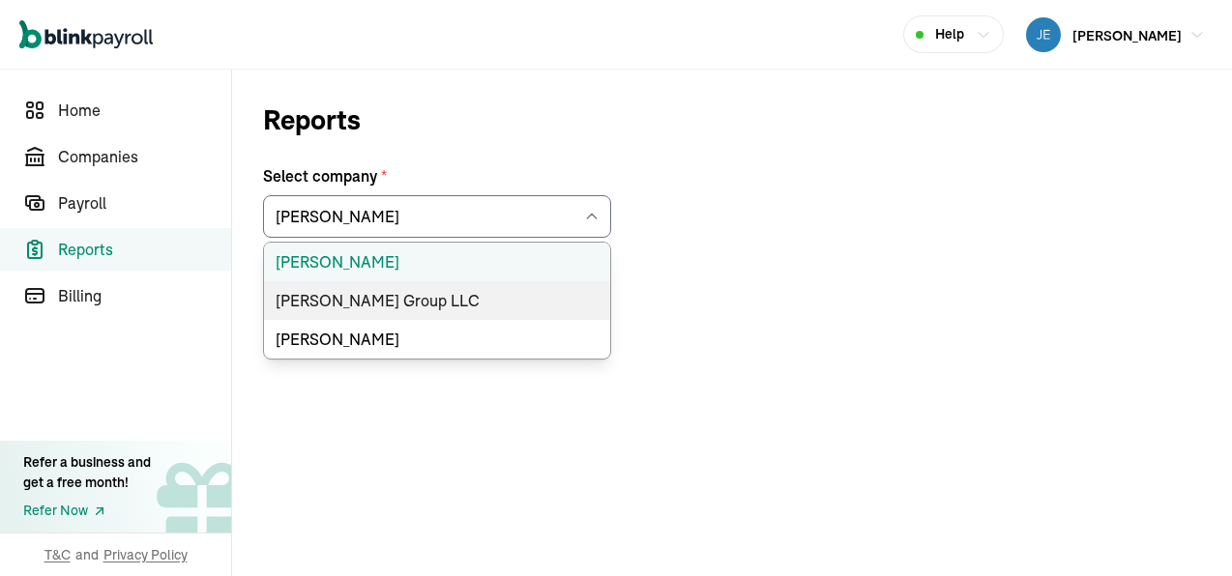
click at [454, 297] on li "[PERSON_NAME] Group LLC" at bounding box center [437, 300] width 346 height 39
type input "[PERSON_NAME] Group LLC"
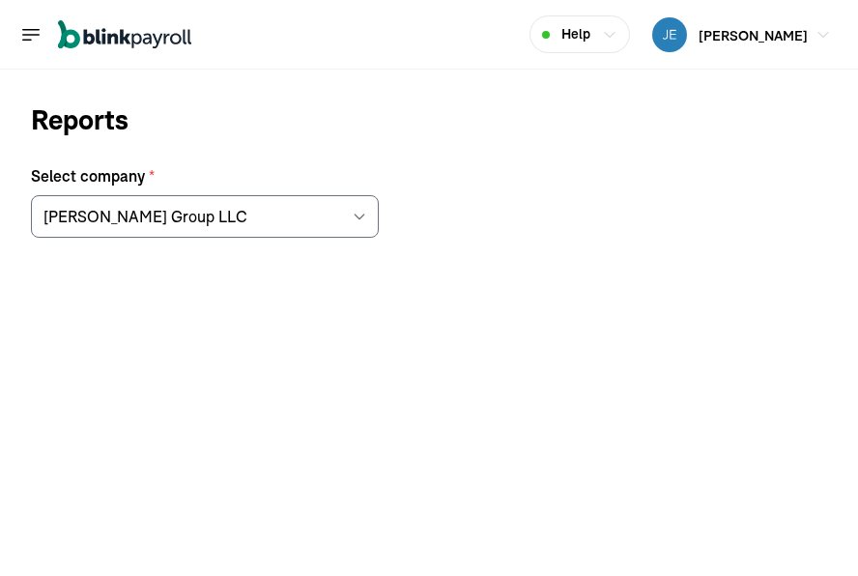
scroll to position [133, 0]
